Goal: Transaction & Acquisition: Book appointment/travel/reservation

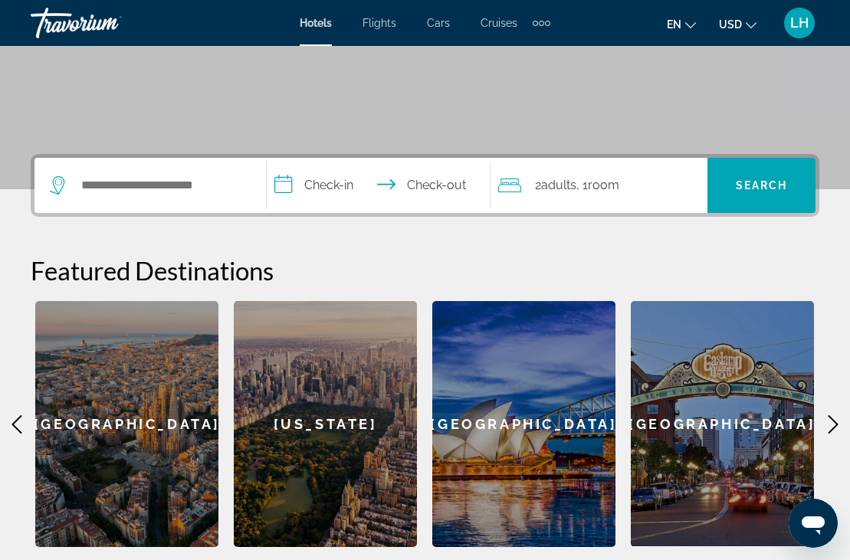
scroll to position [254, 0]
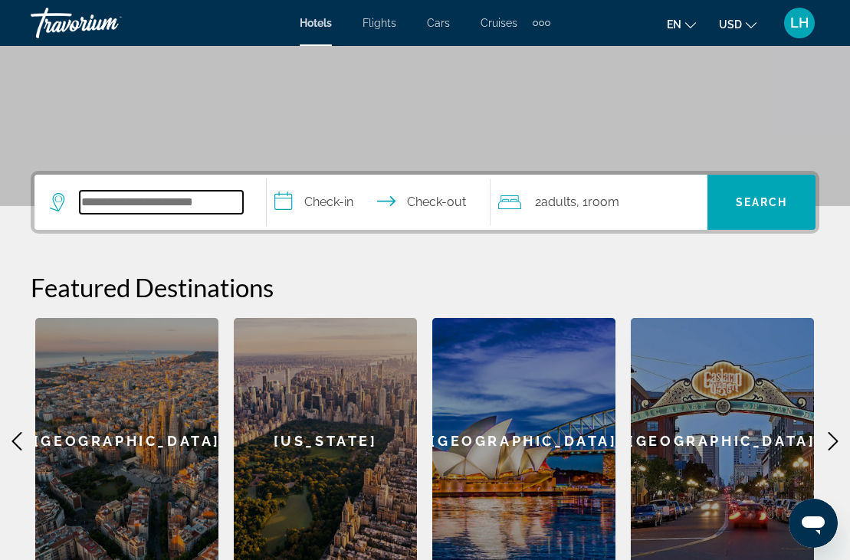
click at [173, 208] on input "Search hotel destination" at bounding box center [161, 202] width 163 height 23
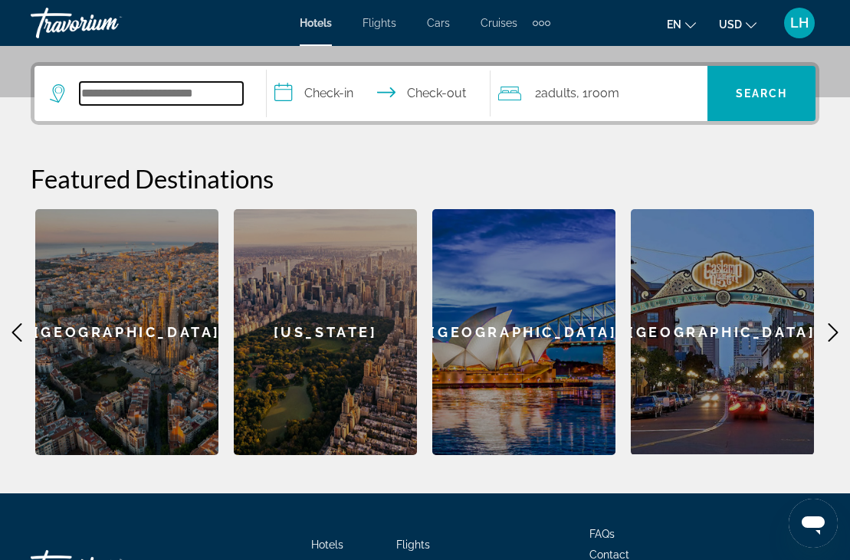
scroll to position [375, 0]
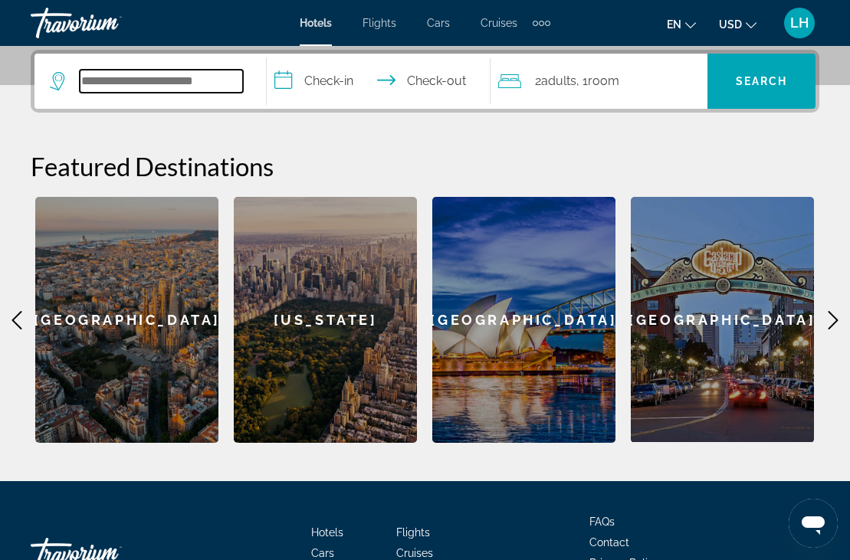
click at [99, 82] on input "Search hotel destination" at bounding box center [161, 81] width 163 height 23
type input "******"
click at [60, 78] on icon "Search widget" at bounding box center [59, 81] width 18 height 18
click at [59, 80] on icon "Search widget" at bounding box center [59, 81] width 18 height 18
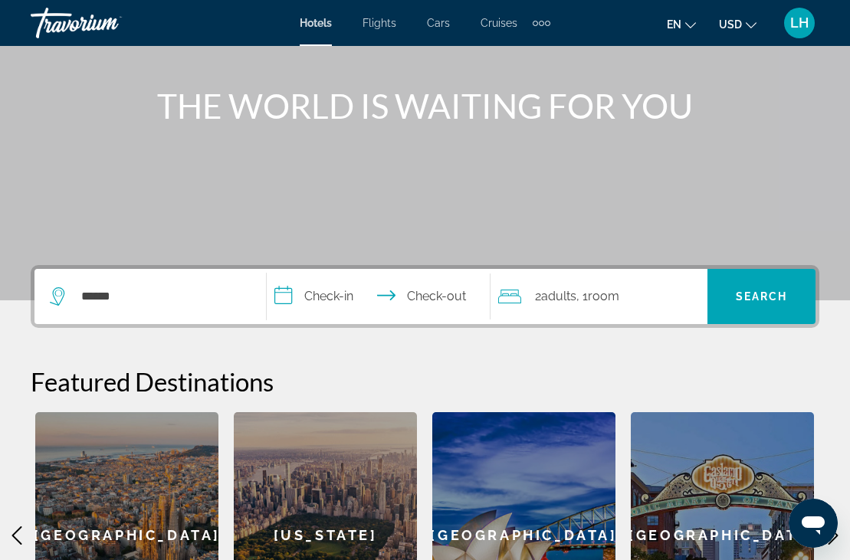
scroll to position [145, 0]
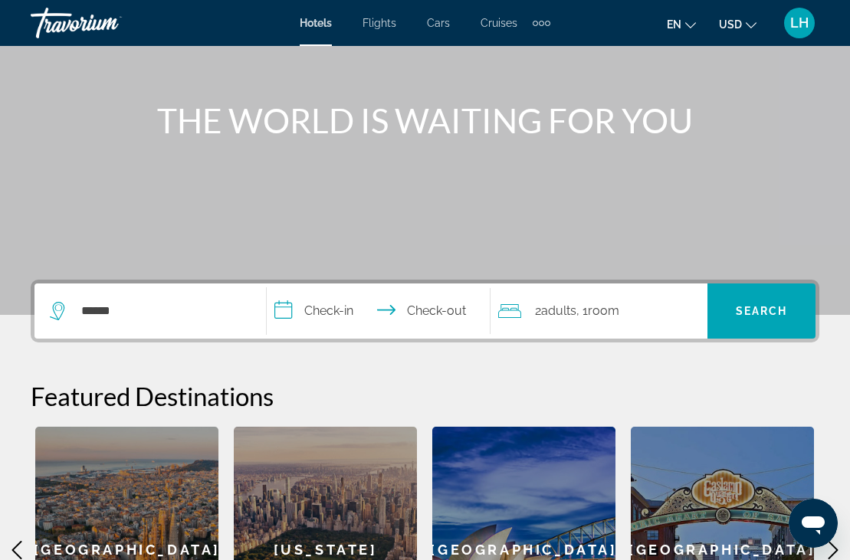
click at [411, 310] on input "**********" at bounding box center [382, 314] width 231 height 60
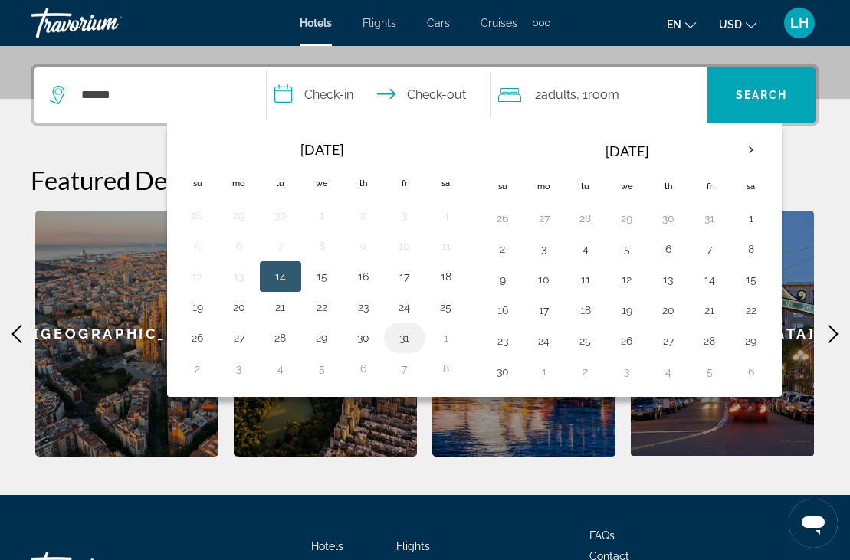
scroll to position [375, 0]
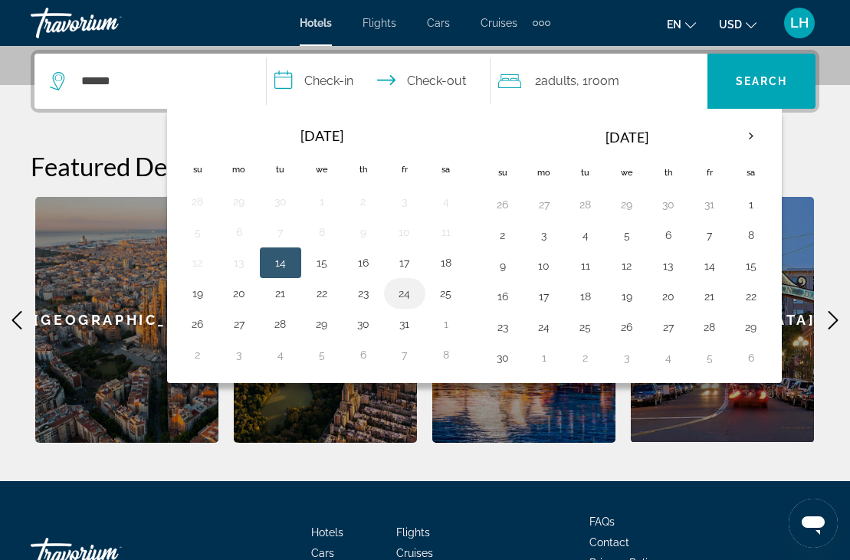
click at [401, 297] on button "24" at bounding box center [404, 293] width 25 height 21
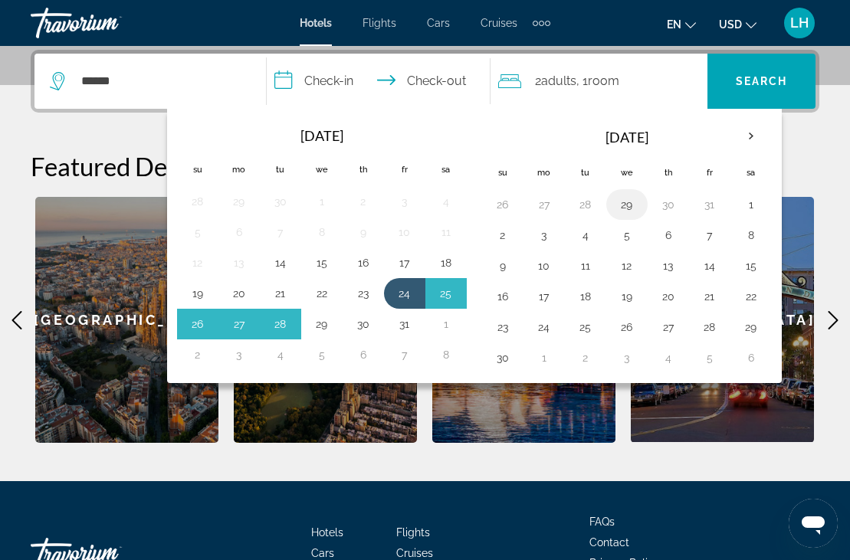
click at [619, 216] on td "29" at bounding box center [626, 204] width 41 height 31
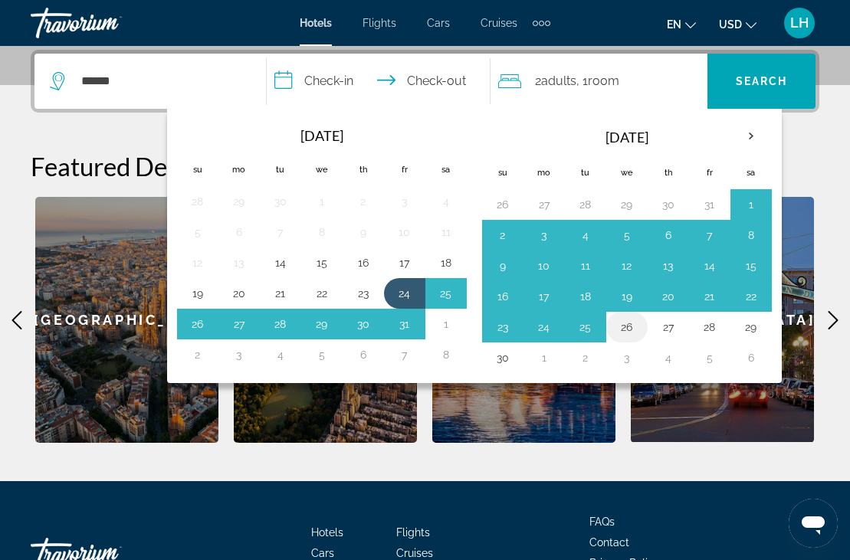
click at [632, 321] on button "26" at bounding box center [627, 327] width 25 height 21
type input "**********"
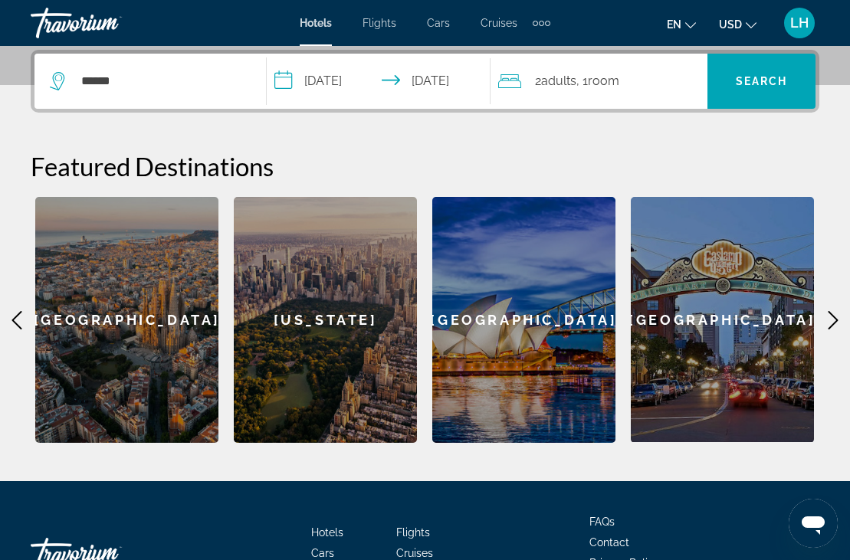
click at [559, 84] on span "Adults" at bounding box center [558, 81] width 35 height 15
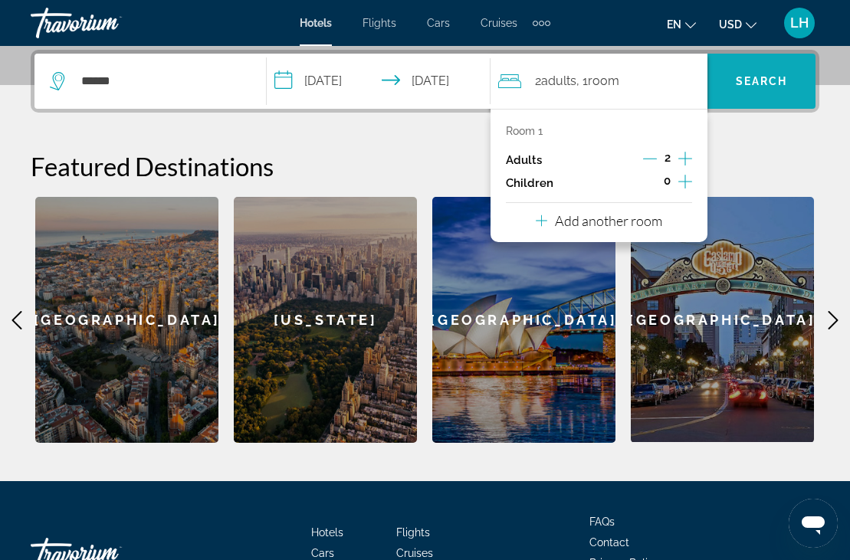
click at [749, 77] on span "Search" at bounding box center [762, 81] width 52 height 12
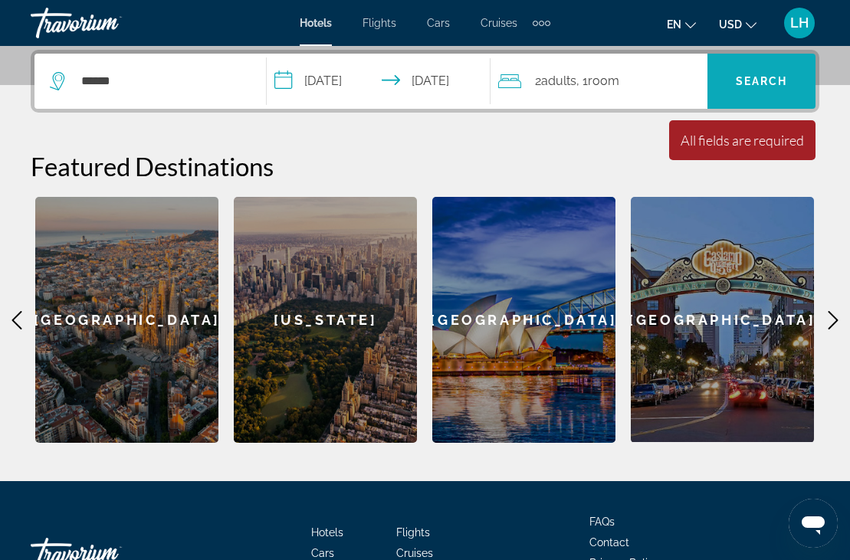
click at [767, 75] on span "Search" at bounding box center [762, 81] width 52 height 12
click at [764, 87] on span "Search" at bounding box center [762, 81] width 52 height 12
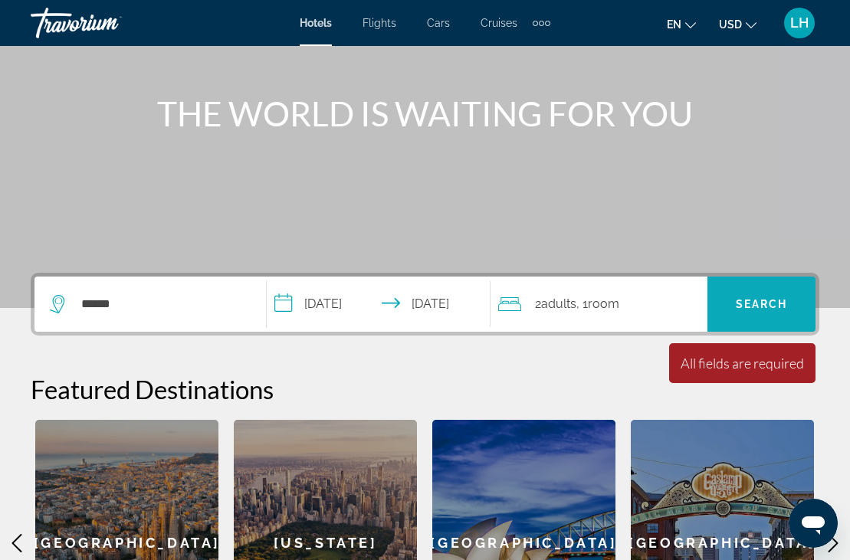
scroll to position [254, 0]
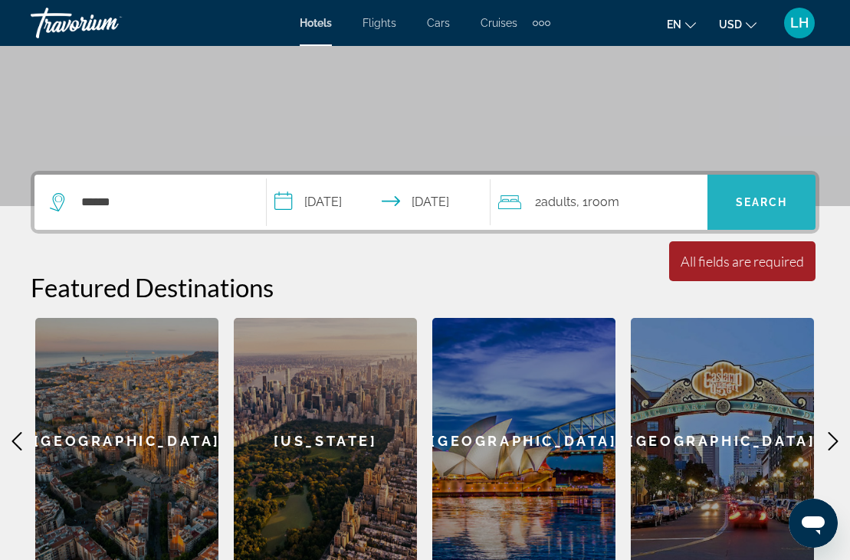
click at [753, 199] on span "Search" at bounding box center [762, 202] width 52 height 12
click at [54, 199] on icon "Search widget" at bounding box center [59, 202] width 18 height 18
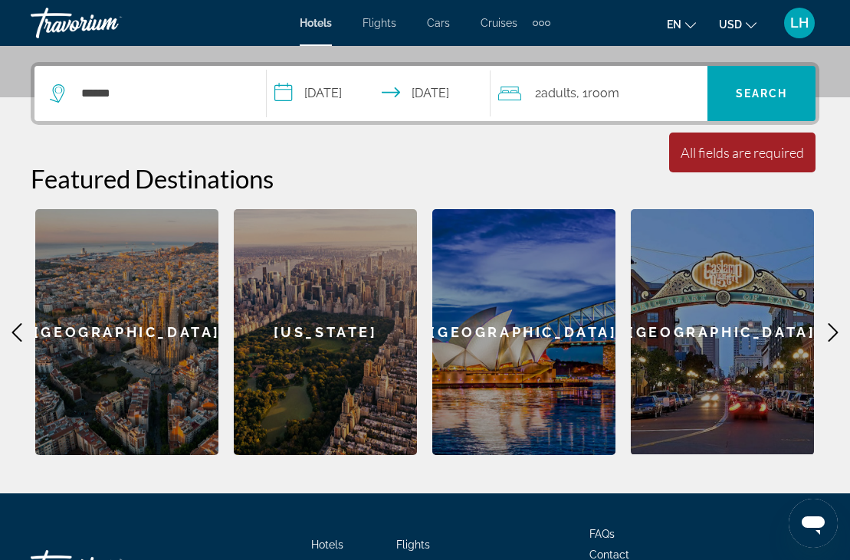
scroll to position [375, 0]
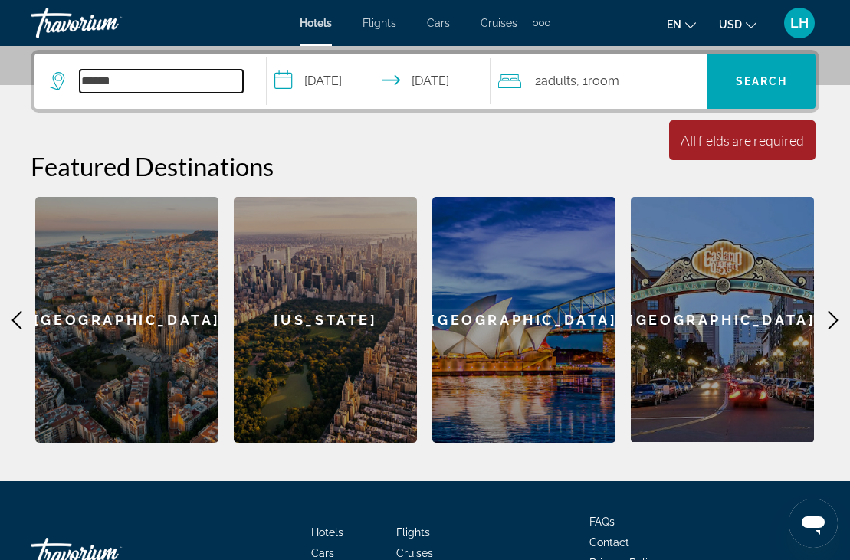
click at [95, 71] on input "******" at bounding box center [161, 81] width 163 height 23
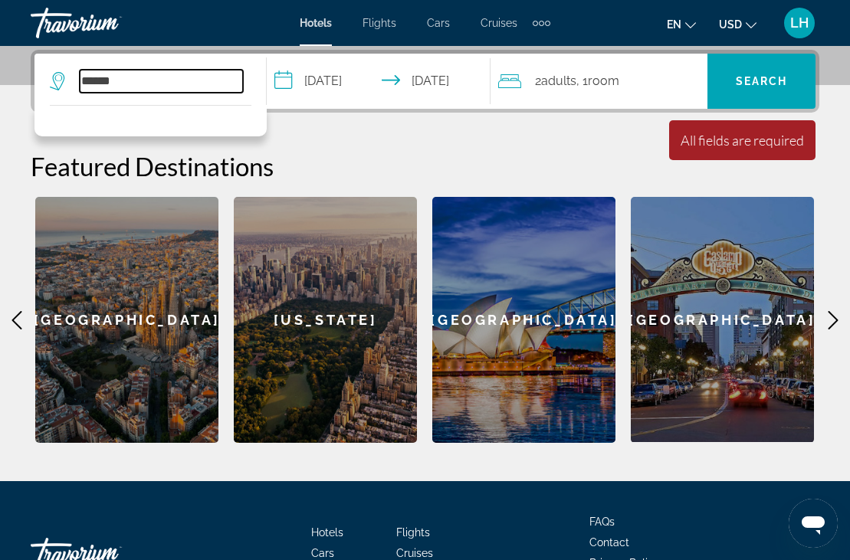
click at [139, 82] on input "******" at bounding box center [161, 81] width 163 height 23
type input "*"
click at [93, 79] on input "Search hotel destination" at bounding box center [161, 81] width 163 height 23
paste input "*******"
type input "*******"
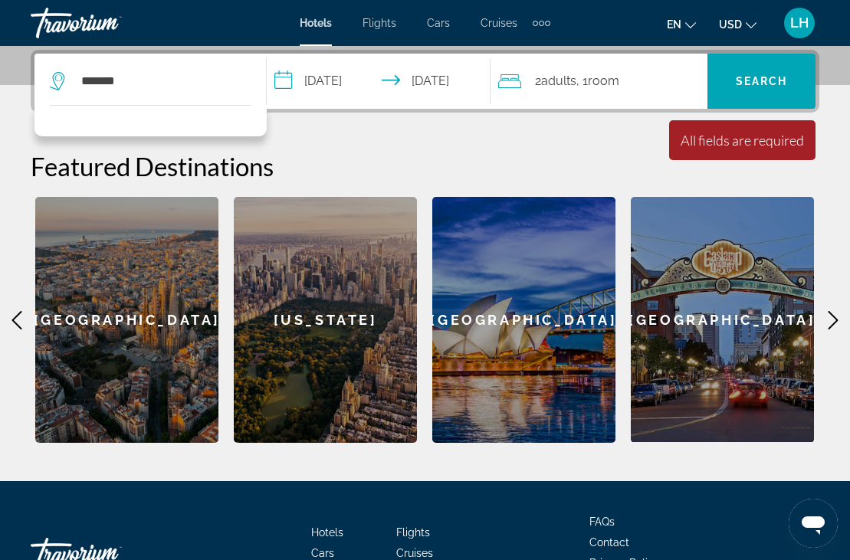
click at [61, 82] on icon "Search widget" at bounding box center [59, 81] width 18 height 18
click at [744, 79] on span "Search" at bounding box center [762, 81] width 52 height 12
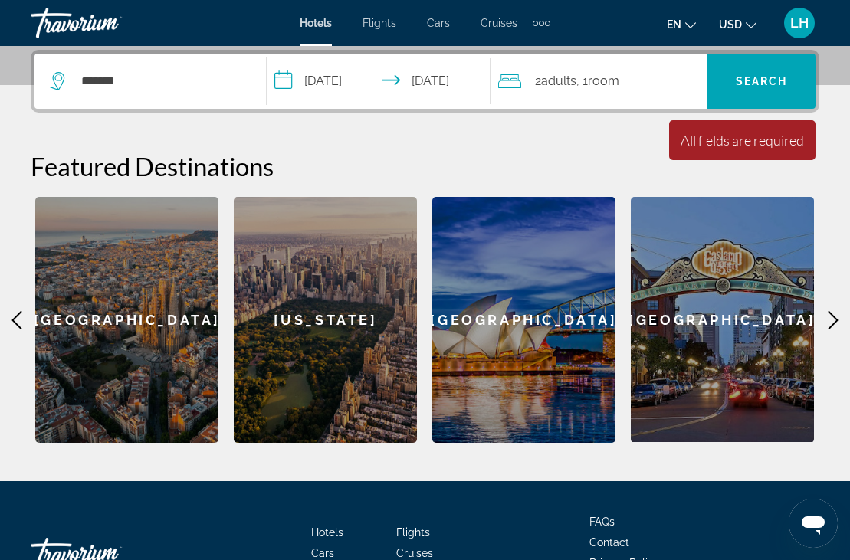
click at [57, 76] on icon "Search widget" at bounding box center [59, 81] width 18 height 18
click at [830, 322] on icon "Main content" at bounding box center [833, 320] width 18 height 18
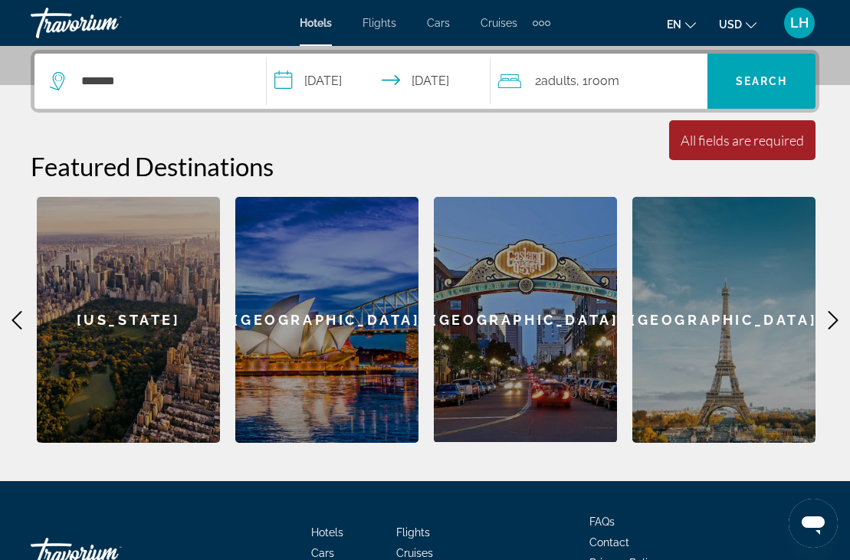
click at [830, 322] on icon "Main content" at bounding box center [833, 320] width 18 height 18
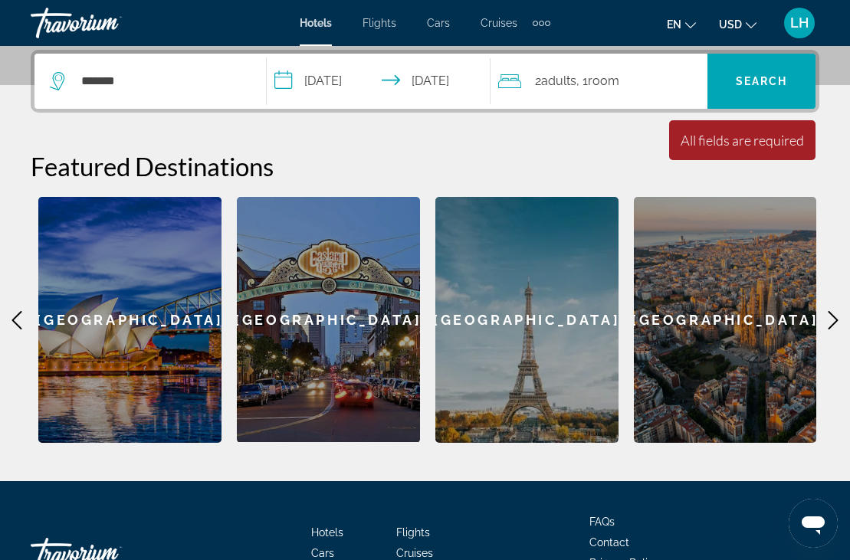
click at [830, 322] on icon "Main content" at bounding box center [833, 320] width 18 height 18
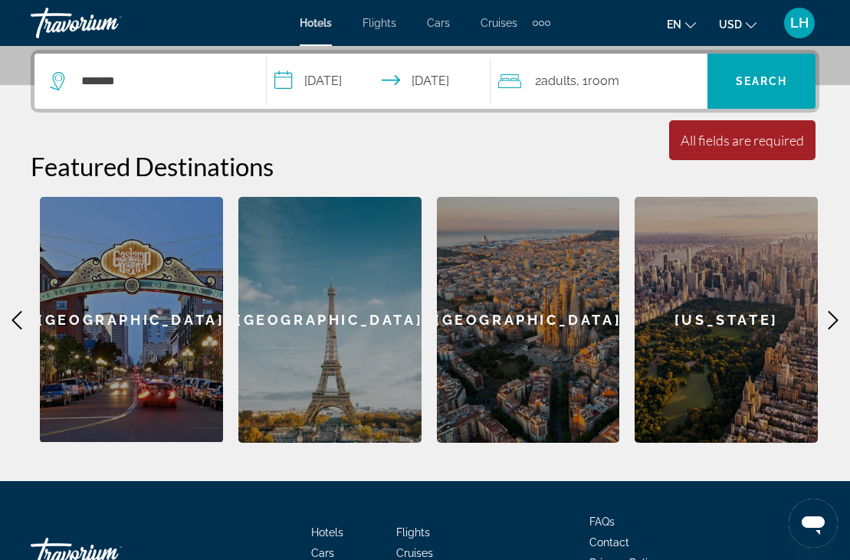
click at [830, 322] on icon "Main content" at bounding box center [833, 320] width 18 height 18
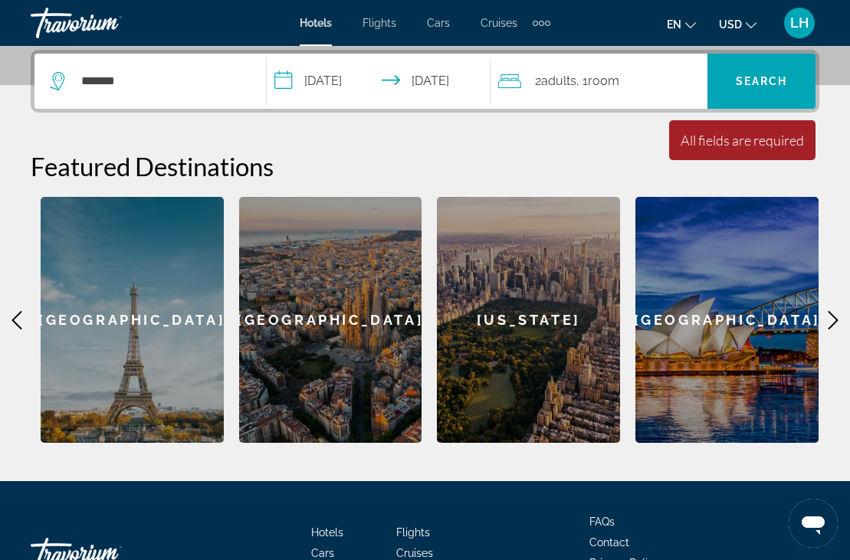
click at [829, 321] on icon "Main content" at bounding box center [833, 320] width 18 height 18
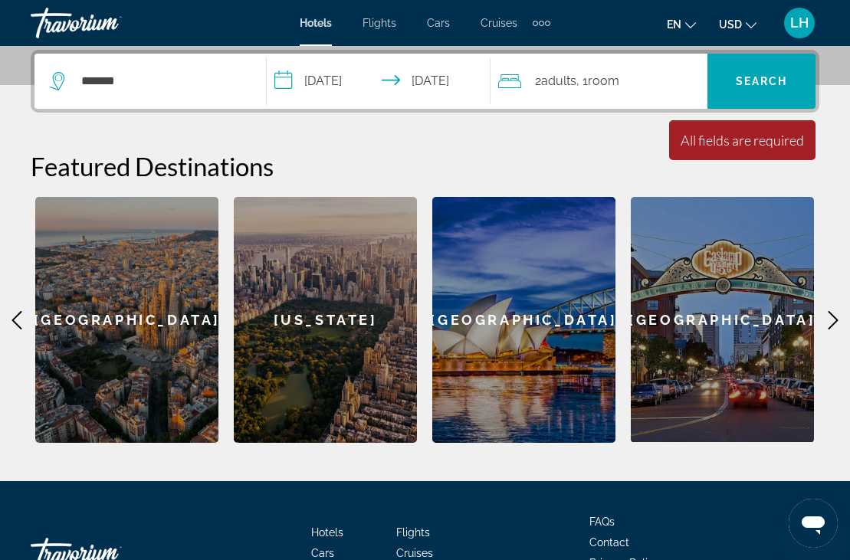
click at [829, 321] on icon "Main content" at bounding box center [833, 320] width 18 height 18
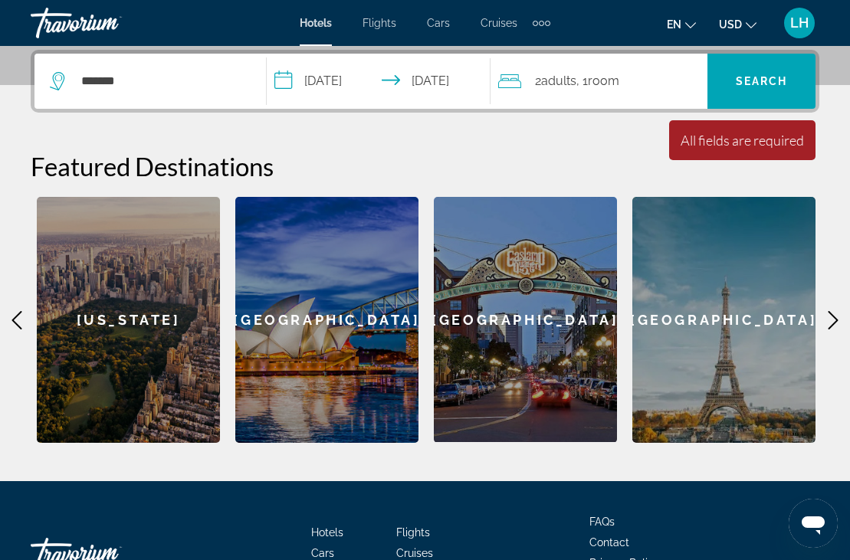
click at [829, 321] on icon "Main content" at bounding box center [833, 320] width 18 height 18
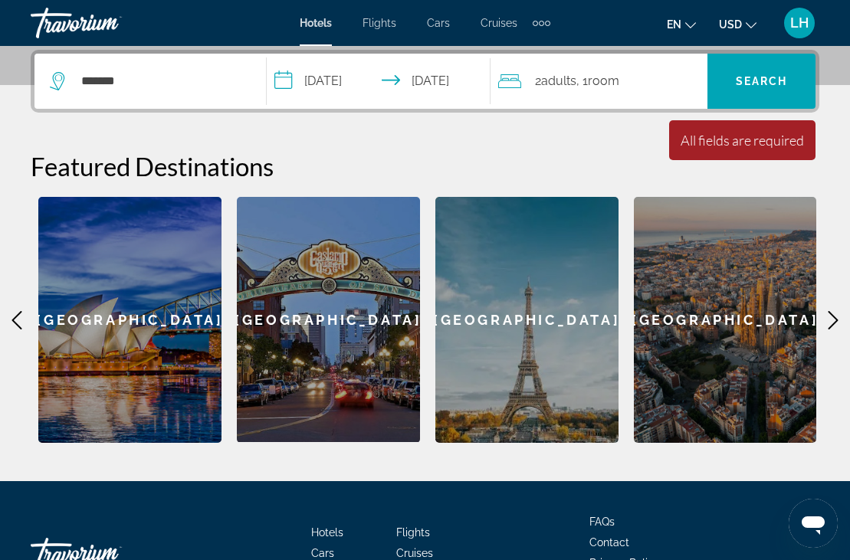
click at [829, 321] on icon "Main content" at bounding box center [833, 320] width 18 height 18
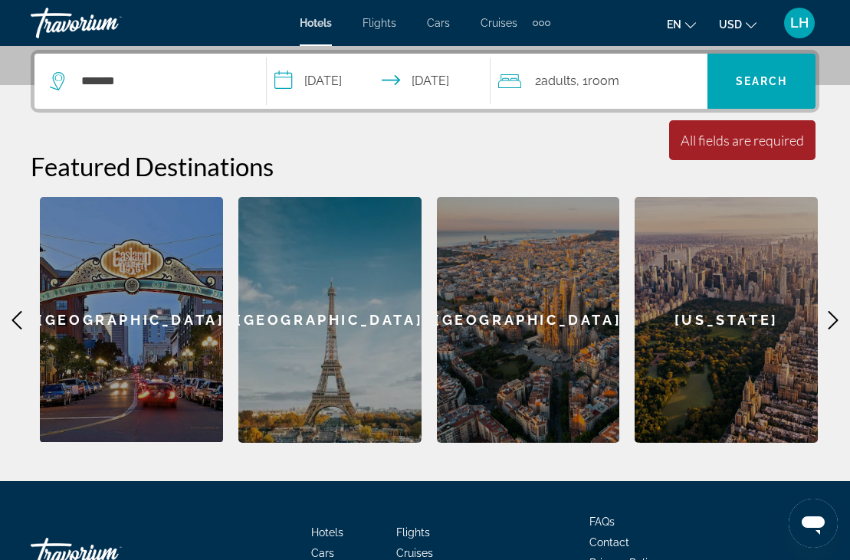
click at [829, 321] on icon "Main content" at bounding box center [833, 320] width 18 height 18
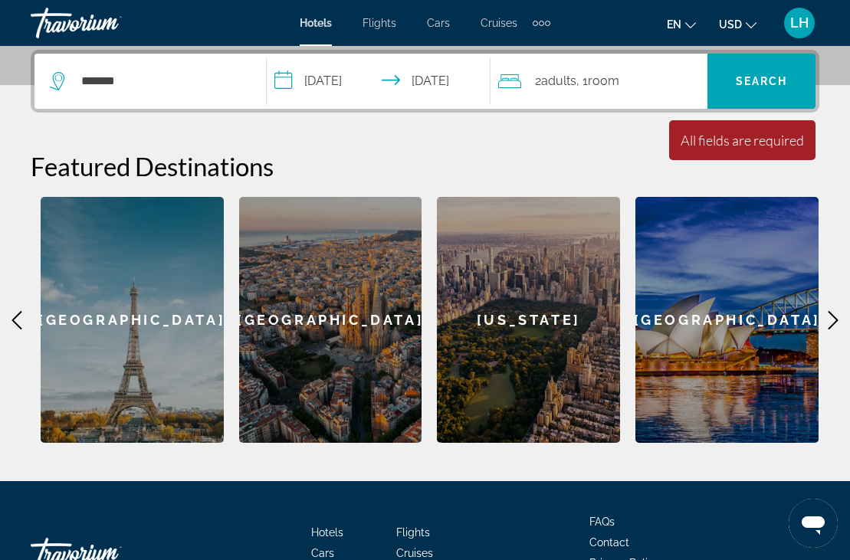
click at [829, 321] on icon "Main content" at bounding box center [833, 320] width 18 height 18
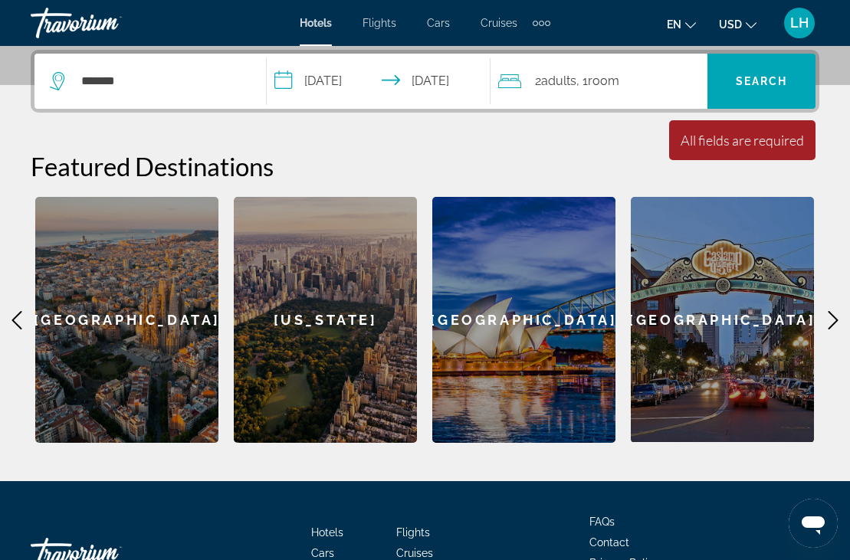
click at [829, 321] on icon "Main content" at bounding box center [833, 320] width 18 height 18
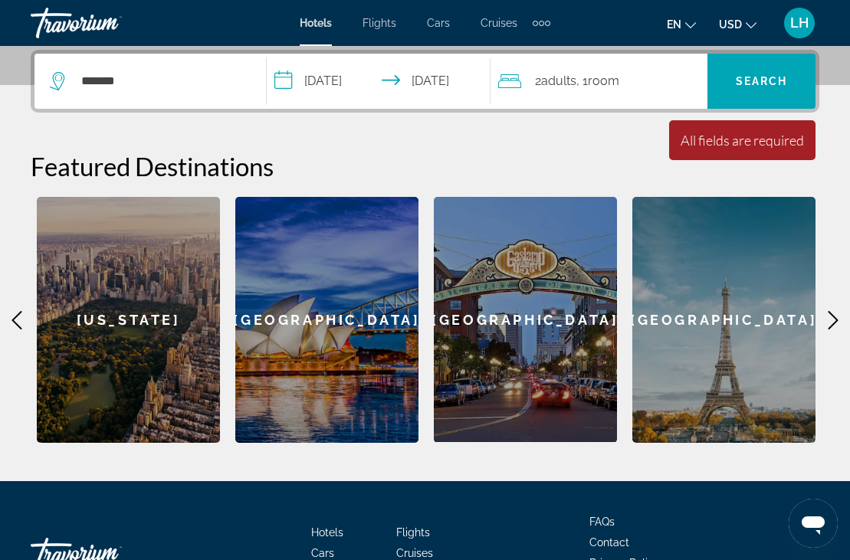
click at [829, 321] on icon "Main content" at bounding box center [833, 320] width 18 height 18
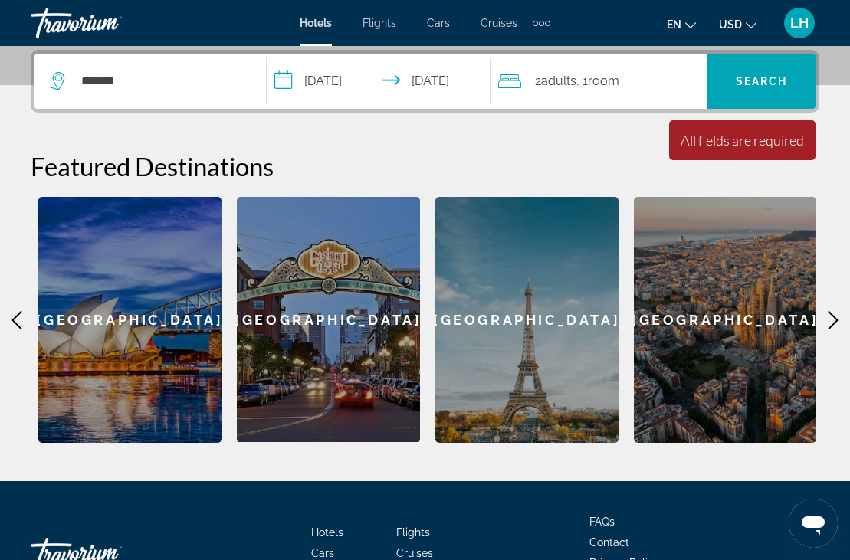
click at [829, 321] on icon "Main content" at bounding box center [833, 320] width 18 height 18
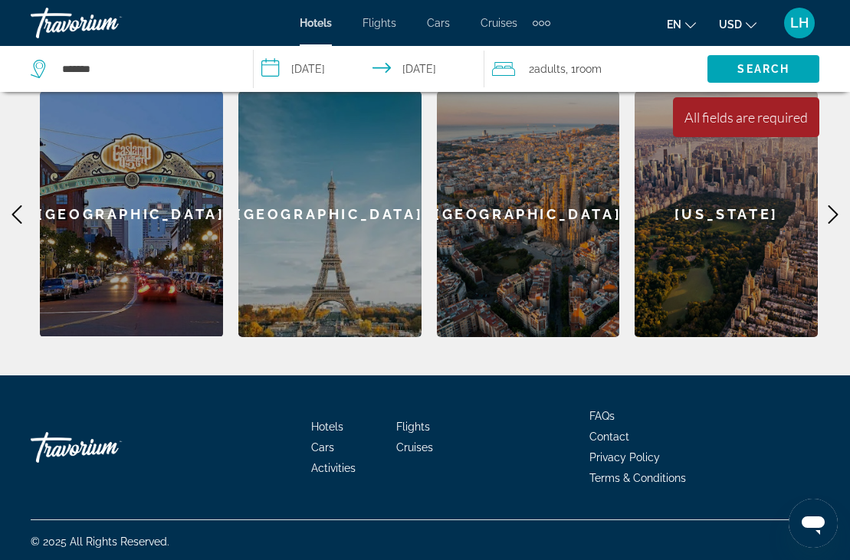
scroll to position [484, 0]
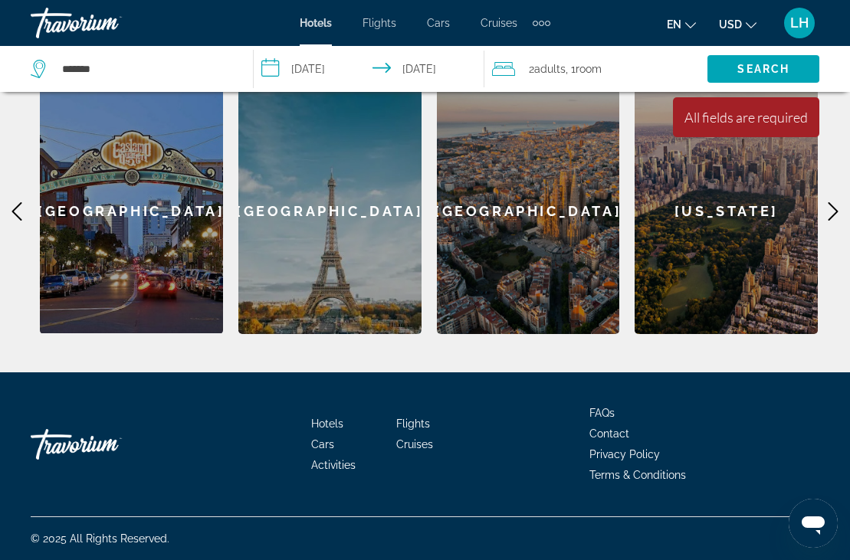
click at [840, 204] on icon "Main content" at bounding box center [833, 211] width 18 height 18
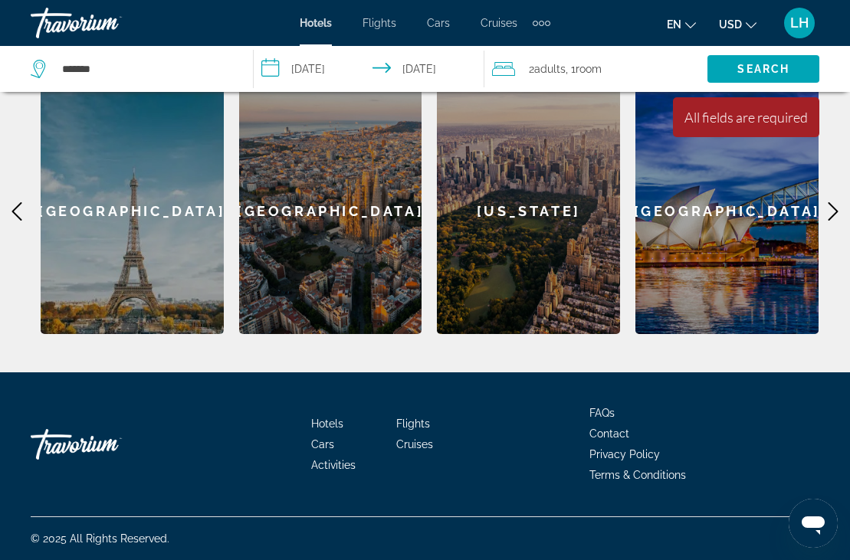
click at [840, 204] on icon "Main content" at bounding box center [833, 211] width 18 height 18
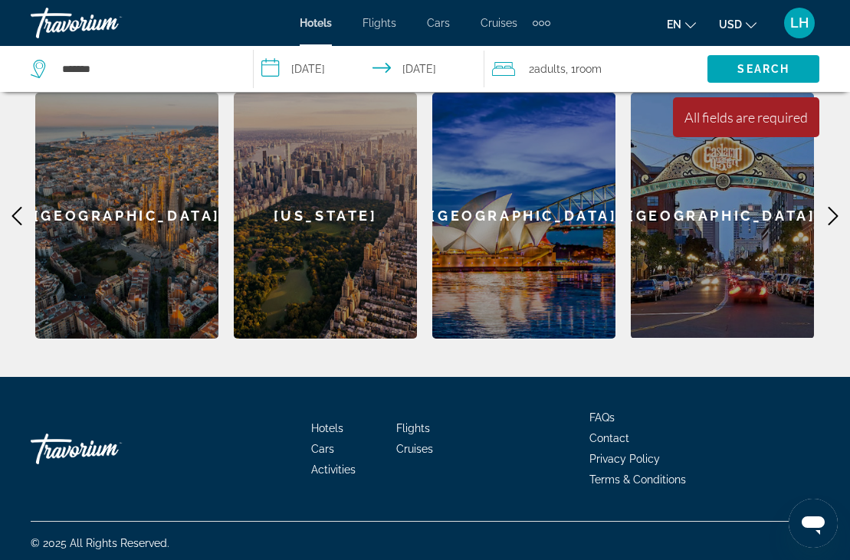
scroll to position [177, 0]
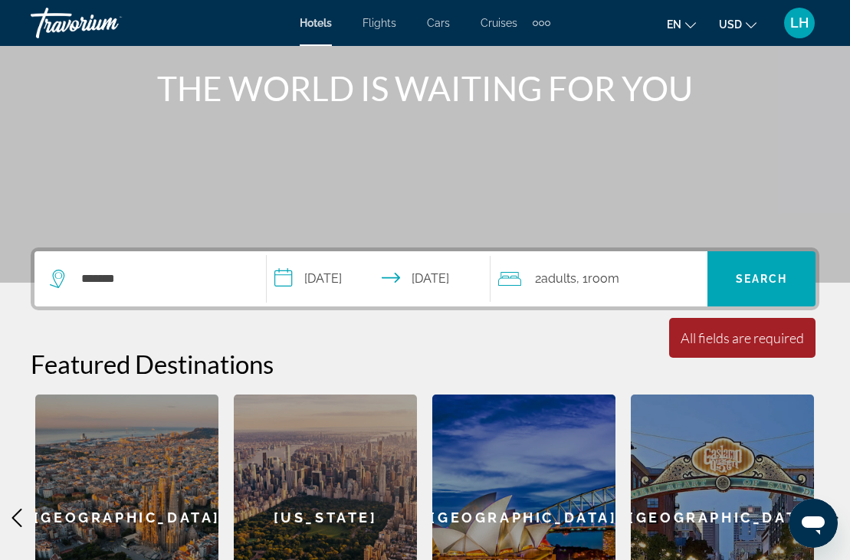
click at [59, 277] on icon "Search widget" at bounding box center [59, 279] width 18 height 18
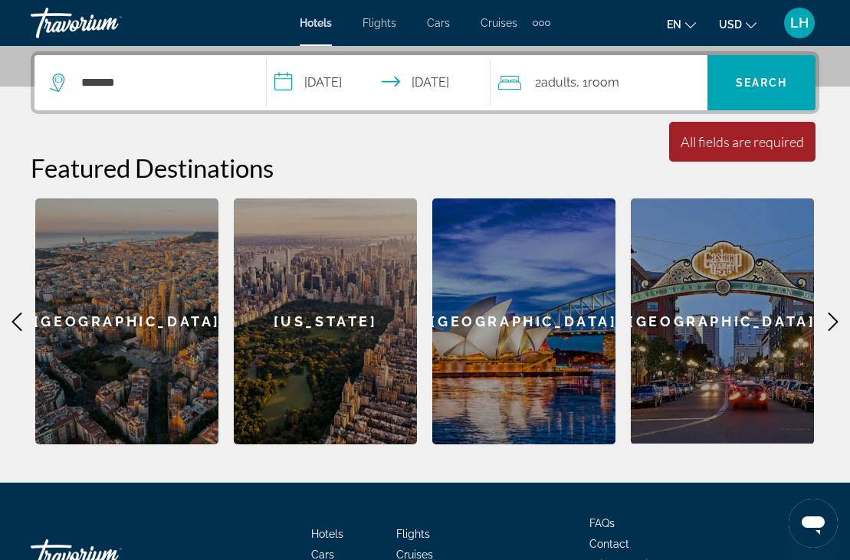
scroll to position [375, 0]
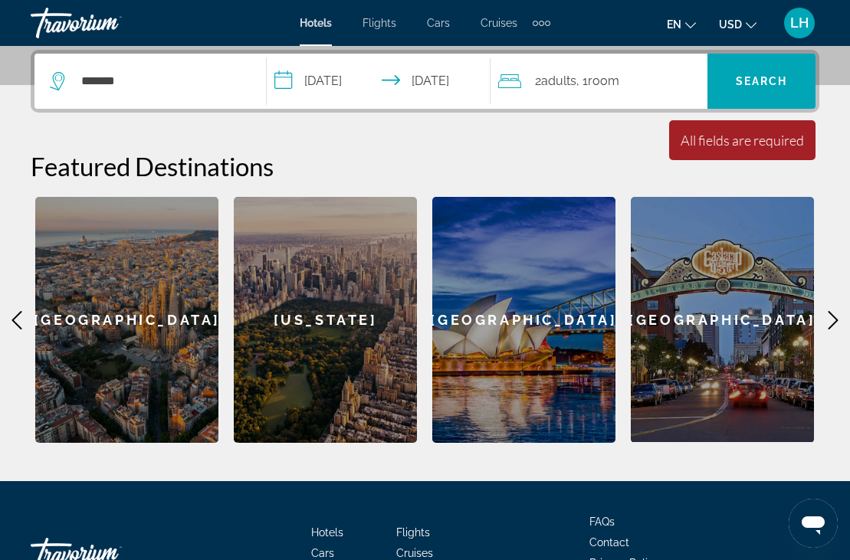
click at [23, 321] on icon "Main content" at bounding box center [17, 320] width 18 height 18
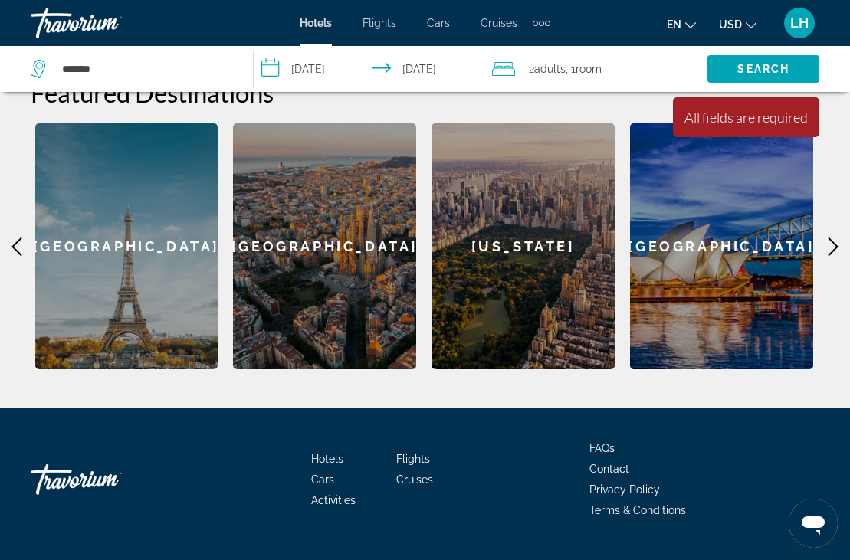
scroll to position [484, 0]
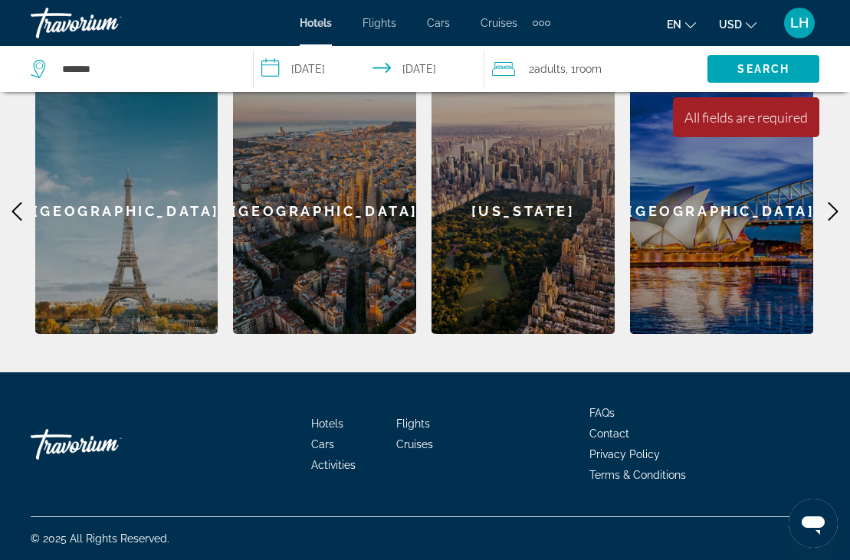
click at [809, 527] on icon "Open messaging window" at bounding box center [813, 526] width 23 height 18
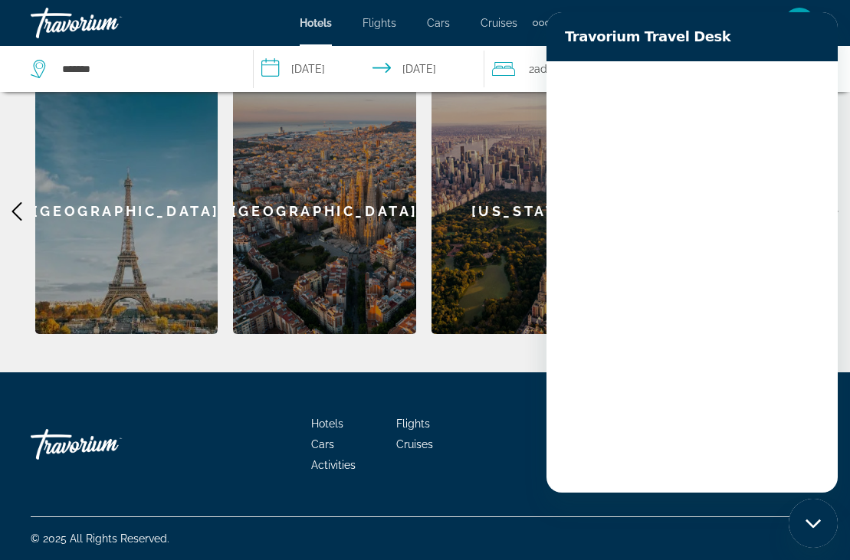
scroll to position [0, 0]
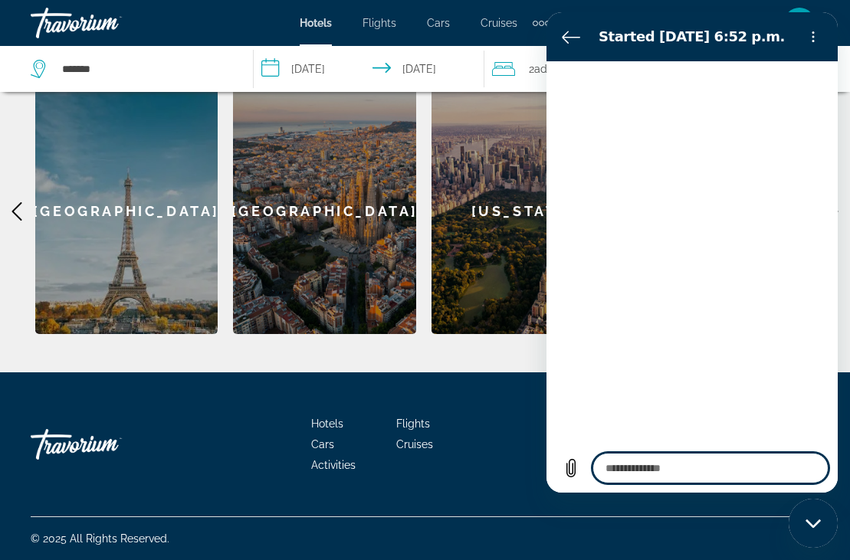
type textarea "*"
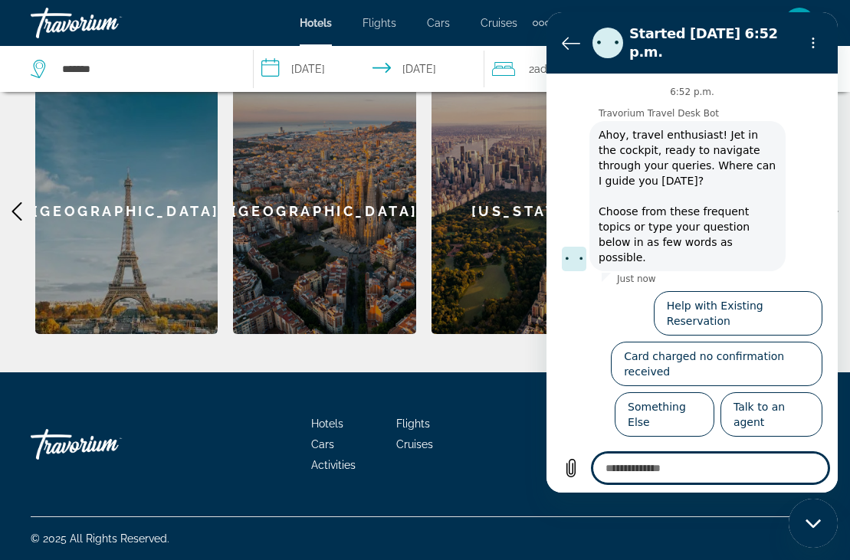
click at [614, 464] on textarea at bounding box center [711, 468] width 236 height 31
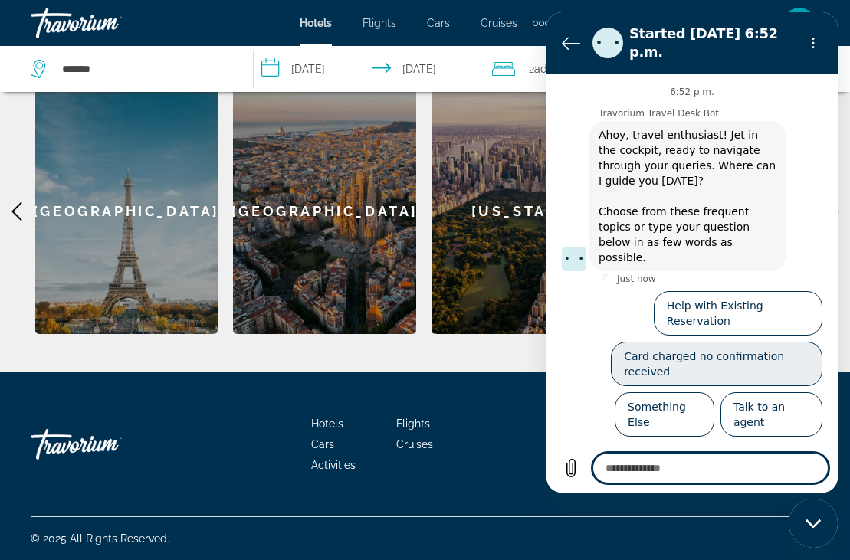
type textarea "*******"
type textarea "*"
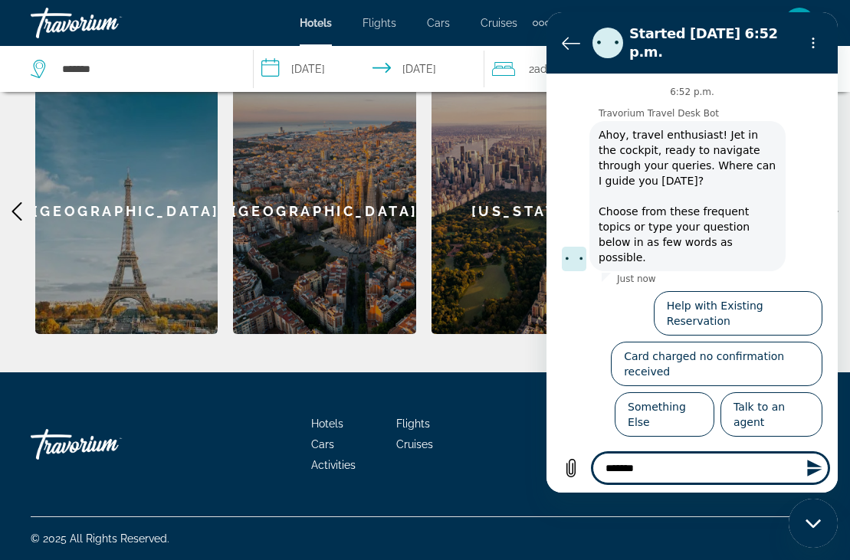
type textarea "*******"
click at [814, 469] on icon "Send message" at bounding box center [815, 468] width 18 height 18
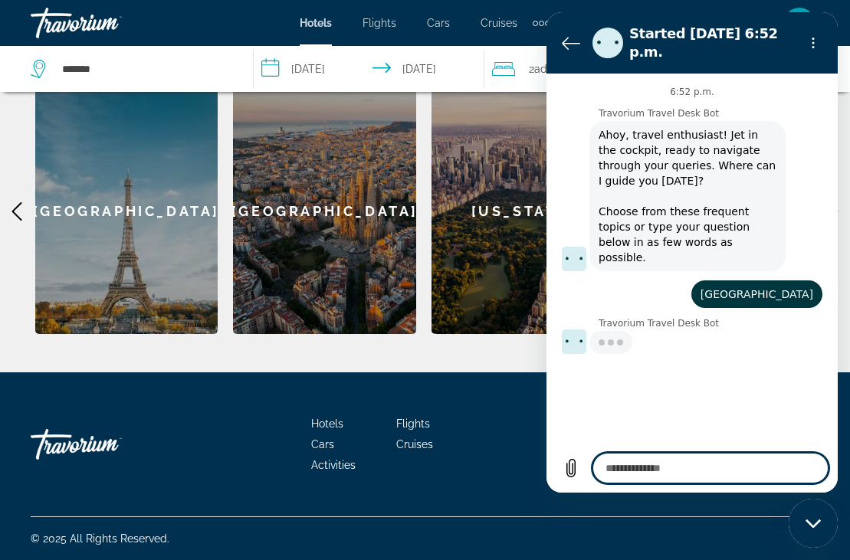
type textarea "*"
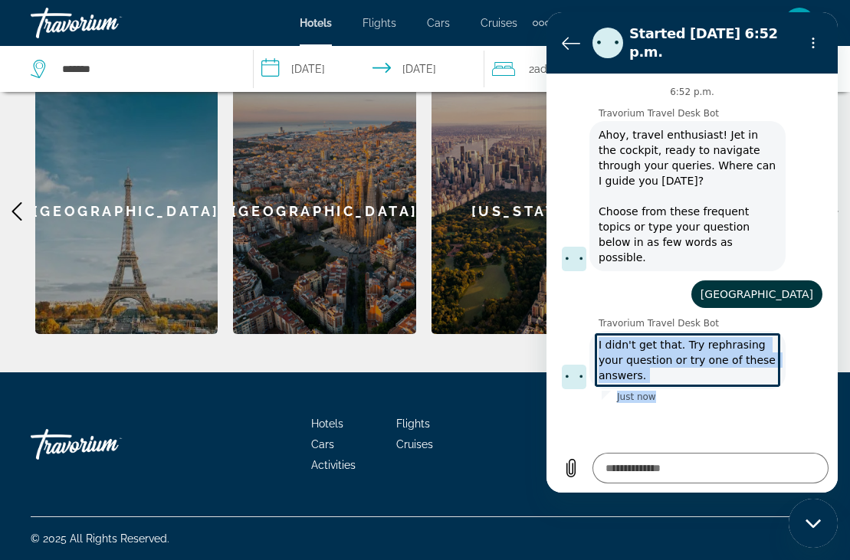
drag, startPoint x: 599, startPoint y: 320, endPoint x: 754, endPoint y: 349, distance: 157.5
click at [754, 349] on div "Travorium Travel Desk Bot Travorium Travel Desk Bot says: I didn't get that. Tr…" at bounding box center [698, 360] width 273 height 86
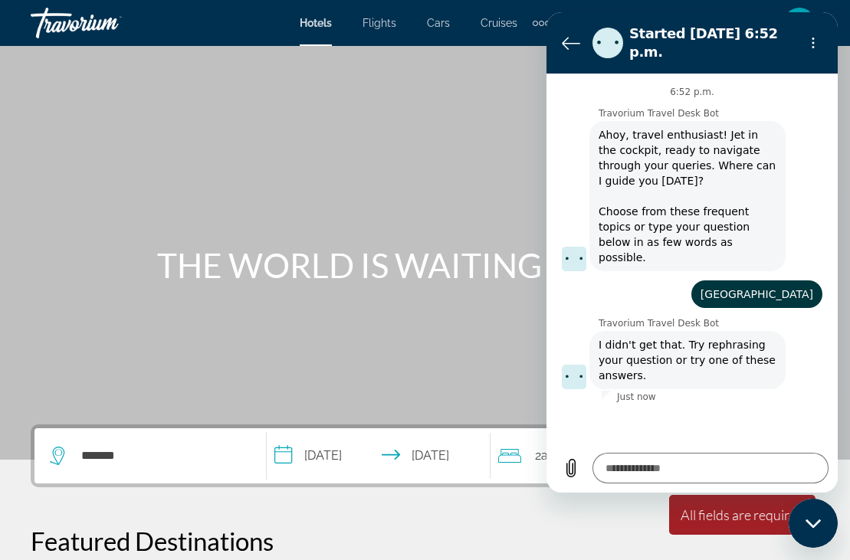
click at [655, 163] on span "Ahoy, travel enthusiast! Jet in the cockpit, ready to navigate through your que…" at bounding box center [688, 196] width 190 height 150
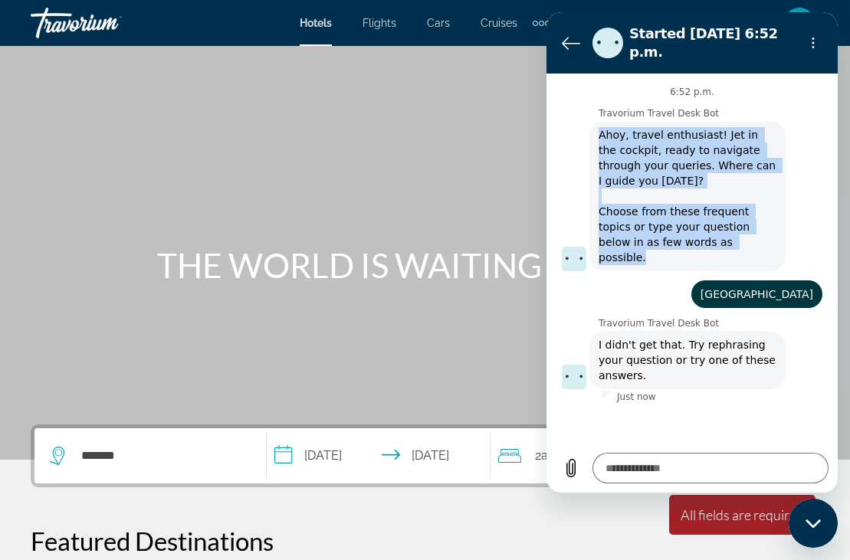
drag, startPoint x: 599, startPoint y: 119, endPoint x: 709, endPoint y: 234, distance: 158.9
click at [709, 234] on span "Ahoy, travel enthusiast! Jet in the cockpit, ready to navigate through your que…" at bounding box center [688, 196] width 190 height 150
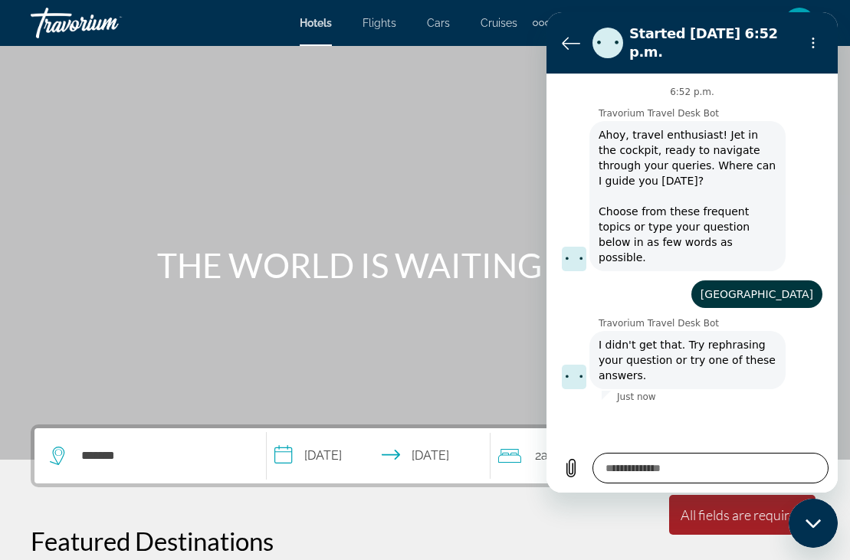
click at [622, 471] on textarea at bounding box center [711, 468] width 236 height 31
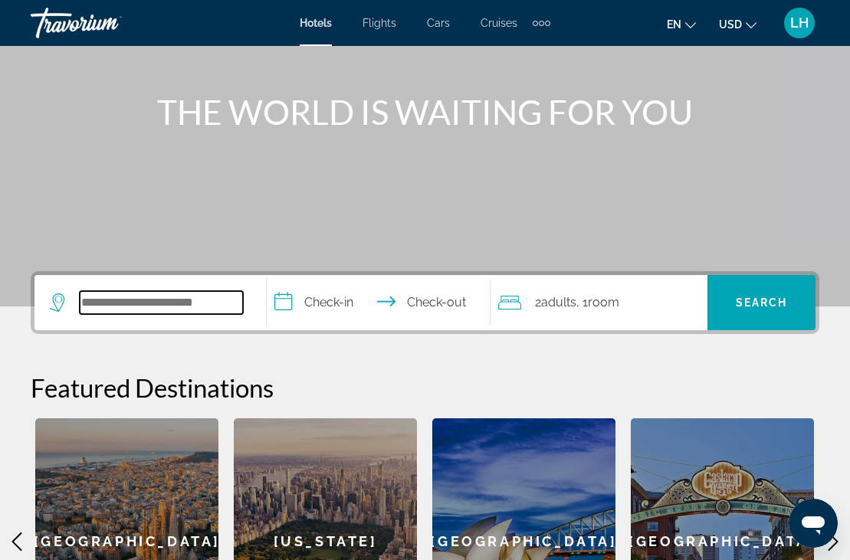
click at [105, 301] on input "Search hotel destination" at bounding box center [161, 302] width 163 height 23
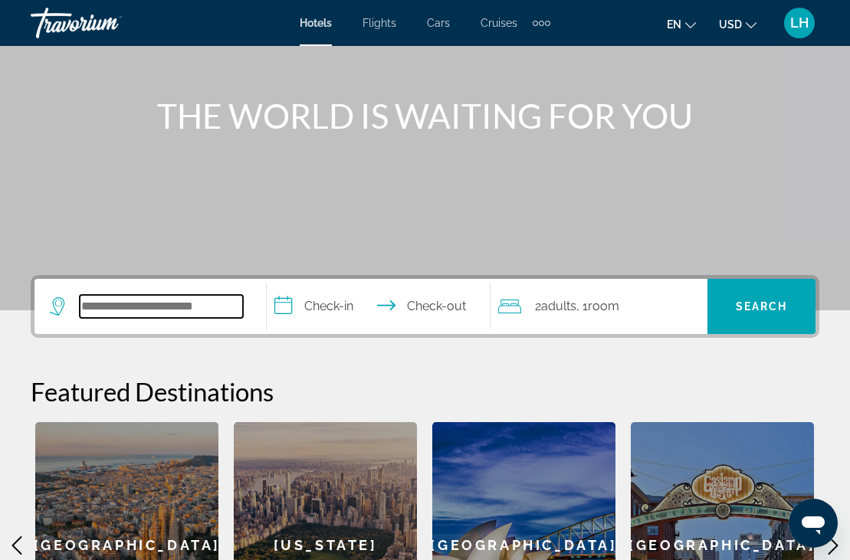
scroll to position [145, 0]
